Goal: Transaction & Acquisition: Purchase product/service

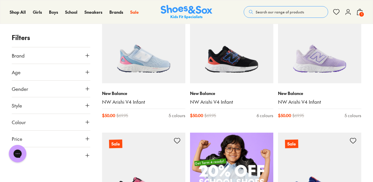
scroll to position [231, 0]
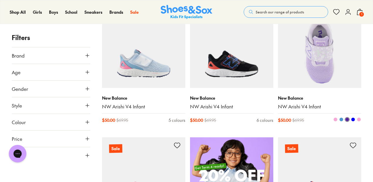
click at [296, 56] on img at bounding box center [319, 46] width 83 height 83
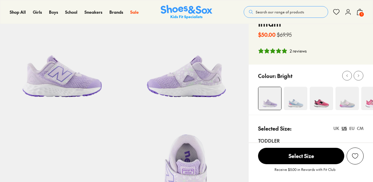
select select "*"
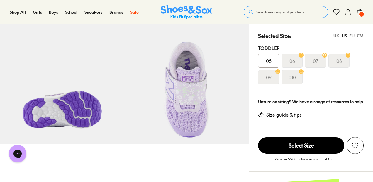
click at [302, 146] on span "Select Size" at bounding box center [301, 146] width 86 height 16
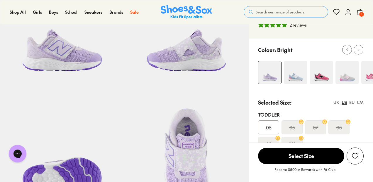
scroll to position [68, 0]
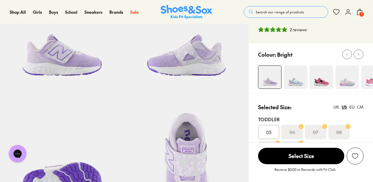
click at [292, 160] on span "Select Size" at bounding box center [301, 156] width 86 height 16
click at [297, 159] on span "Select Size" at bounding box center [301, 156] width 86 height 16
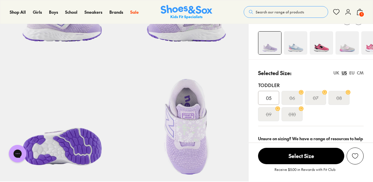
scroll to position [103, 0]
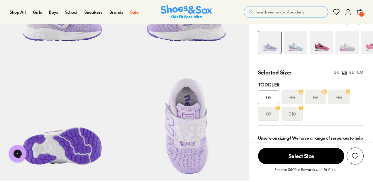
click at [351, 72] on div "EU" at bounding box center [351, 72] width 5 height 6
click at [266, 94] on span "21" at bounding box center [268, 97] width 4 height 7
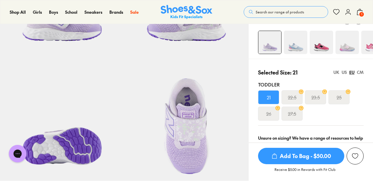
click at [288, 155] on span "Add To Bag - $50.00" at bounding box center [301, 156] width 86 height 16
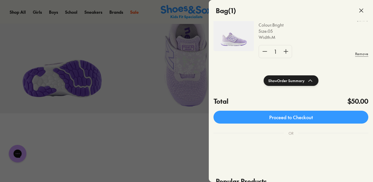
scroll to position [54, 0]
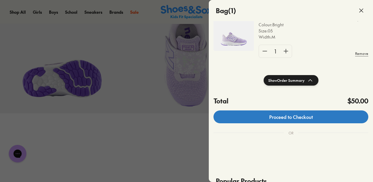
click at [262, 120] on link "Proceed to Checkout" at bounding box center [290, 117] width 155 height 13
